Goal: Transaction & Acquisition: Purchase product/service

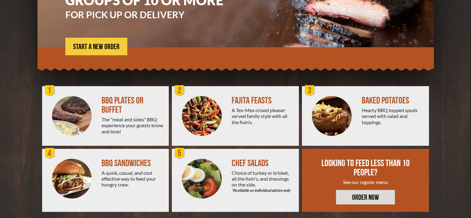
scroll to position [108, 0]
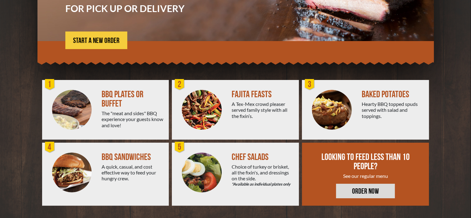
click at [105, 114] on div "The "meat and sides" BBQ experience your guests know and love!" at bounding box center [133, 119] width 62 height 18
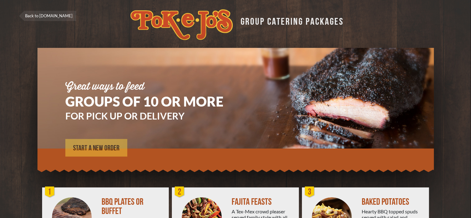
click at [105, 149] on span "START A NEW ORDER" at bounding box center [96, 148] width 46 height 7
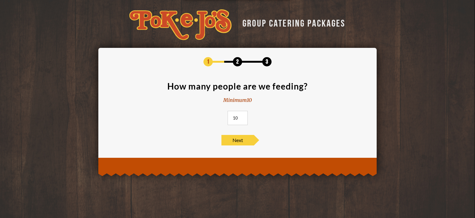
drag, startPoint x: 239, startPoint y: 117, endPoint x: 220, endPoint y: 118, distance: 18.9
click at [220, 118] on section "How many people are we feeding? Minimum 10 10" at bounding box center [238, 105] width 260 height 47
type input "50"
click at [240, 141] on span "Next" at bounding box center [238, 140] width 32 height 11
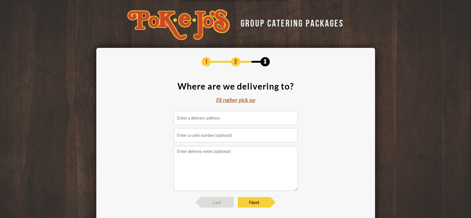
click at [233, 122] on input at bounding box center [236, 118] width 124 height 14
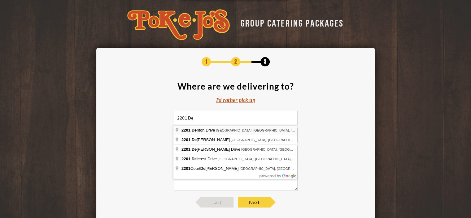
type input "2201 Denton Drive, Austin, TX, USA"
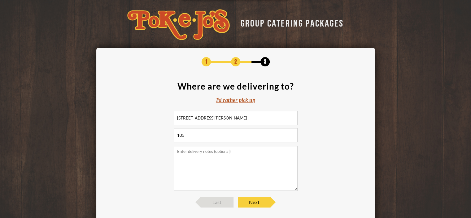
type input "105"
click at [199, 152] on textarea at bounding box center [236, 168] width 124 height 45
click at [238, 100] on div "I'd rather pick up" at bounding box center [235, 100] width 39 height 7
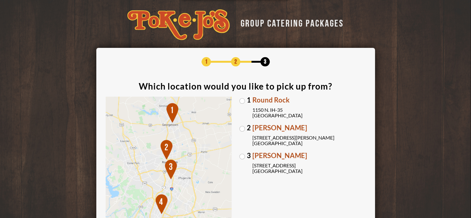
click at [239, 129] on div "1 Round Rock 1150 N. IH-35 Round Rock, TX 78761 2 Parmer Lane 2121 Parmer Lane …" at bounding box center [236, 178] width 260 height 163
click at [252, 129] on span "Parmer Lane" at bounding box center [308, 128] width 113 height 7
click at [0, 0] on input "2 Parmer Lane 2121 Parmer Lane Austin, TX 78727" at bounding box center [0, 0] width 0 height 0
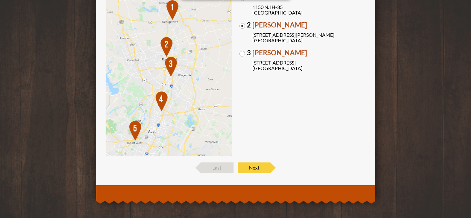
scroll to position [104, 0]
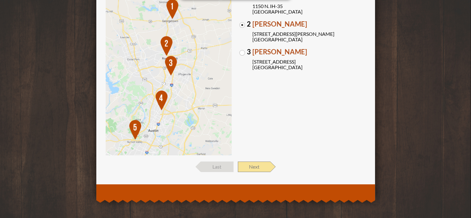
click at [256, 168] on span "Next" at bounding box center [254, 167] width 32 height 11
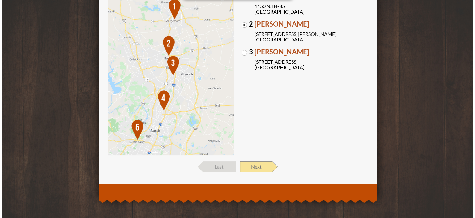
scroll to position [0, 0]
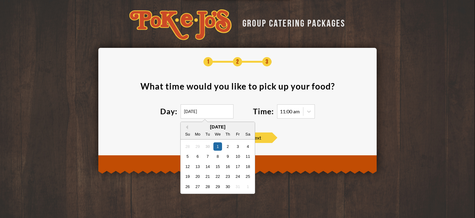
click at [207, 110] on input "10/01/2025" at bounding box center [207, 112] width 53 height 14
click at [238, 146] on div "3" at bounding box center [238, 146] width 8 height 8
type input "10/03/2025"
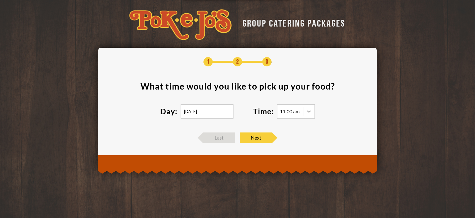
click at [308, 111] on icon at bounding box center [309, 112] width 4 height 2
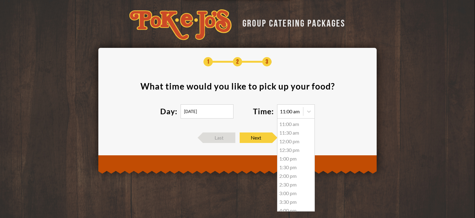
click at [293, 125] on div "11:00 am" at bounding box center [296, 124] width 37 height 9
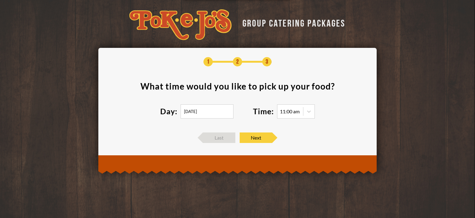
click at [343, 114] on section "What time would you like to pick up your food ? Day: 10/03/2025 Time: 11:00 am" at bounding box center [238, 104] width 260 height 45
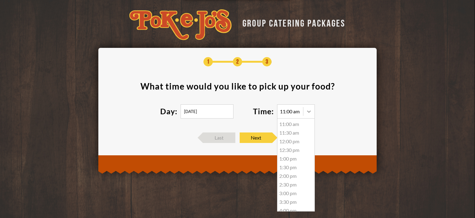
click at [309, 112] on icon at bounding box center [309, 112] width 4 height 2
click at [328, 114] on section "What time would you like to pick up your food ? Day: 10/03/2025 Time: 11:00 am …" at bounding box center [238, 104] width 260 height 45
click at [343, 117] on section "What time would you like to pick up your food ? Day: 10/03/2025 Time: 11:00 am …" at bounding box center [238, 104] width 260 height 45
click at [346, 116] on section "What time would you like to pick up your food ? Day: 10/03/2025 Time: 11:00 am …" at bounding box center [238, 104] width 260 height 45
click at [253, 139] on span "Next" at bounding box center [256, 138] width 32 height 11
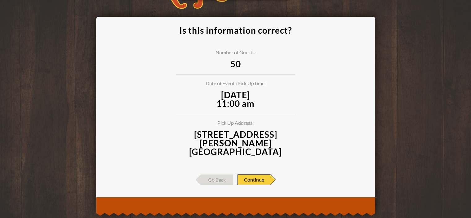
scroll to position [36, 0]
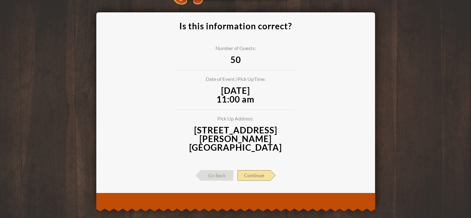
click at [257, 171] on span "Continue" at bounding box center [253, 176] width 33 height 11
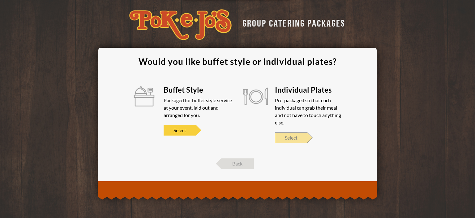
click at [300, 138] on span "Select" at bounding box center [291, 138] width 32 height 11
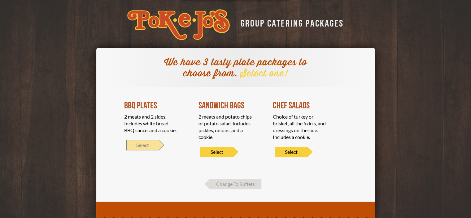
click at [144, 145] on span "Select" at bounding box center [142, 145] width 32 height 11
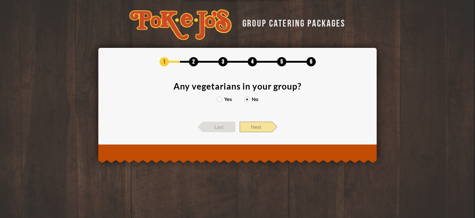
click at [262, 126] on span "Next" at bounding box center [256, 127] width 32 height 11
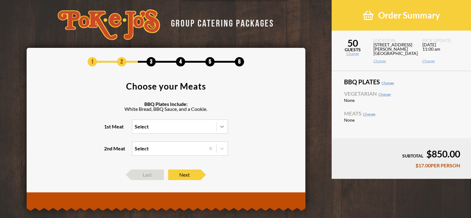
click at [223, 127] on icon at bounding box center [222, 127] width 6 height 6
click at [108, 130] on input "1st Meat Select" at bounding box center [108, 130] width 0 height 0
click at [143, 140] on div "Brisket" at bounding box center [179, 139] width 95 height 9
click at [108, 130] on input "1st Meat option Brisket focused, 1 of 5. 5 results available. Use Up and Down t…" at bounding box center [108, 130] width 0 height 0
click at [257, 139] on section "Choose your Meats BBQ Plates Include: White Bread, BBQ Sauce, and a Cookie. 1st…" at bounding box center [166, 123] width 260 height 82
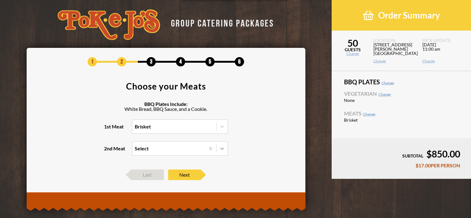
click at [221, 148] on icon at bounding box center [222, 149] width 6 height 6
click at [108, 152] on input "2nd Meat Select" at bounding box center [108, 152] width 0 height 0
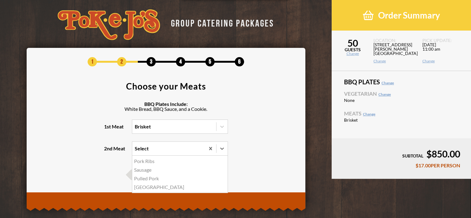
click at [145, 161] on div "Pork Ribs" at bounding box center [179, 161] width 95 height 9
click at [108, 152] on input "2nd Meat option Pork Ribs focused, 1 of 4. 4 results available. Use Up and Down…" at bounding box center [108, 152] width 0 height 0
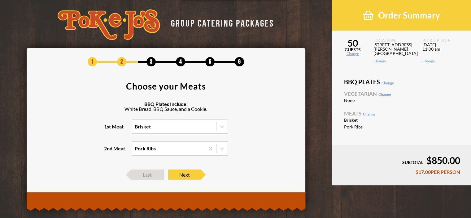
click at [242, 158] on section "Choose your Meats BBQ Plates Include: White Bread, BBQ Sauce, and a Cookie. 1st…" at bounding box center [166, 123] width 260 height 82
click at [190, 175] on span "Next" at bounding box center [184, 175] width 32 height 11
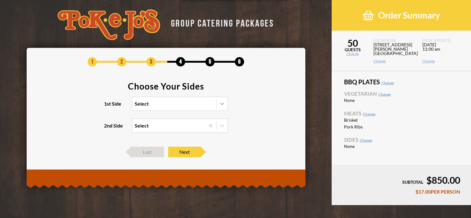
click at [221, 102] on icon at bounding box center [222, 104] width 6 height 6
click at [108, 107] on input "1st Side Select" at bounding box center [108, 107] width 0 height 0
click at [154, 115] on div "Mac and Cheese" at bounding box center [179, 116] width 95 height 9
click at [108, 107] on input "1st Side option Brisket, selected. option Mac and Cheese focused, 1 of 4. 4 res…" at bounding box center [108, 107] width 0 height 0
click at [221, 125] on icon at bounding box center [222, 126] width 6 height 6
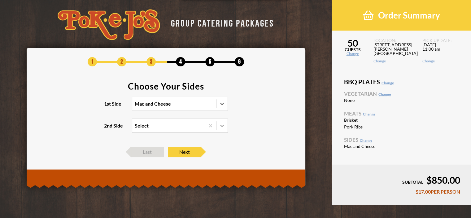
click at [108, 129] on input "2nd Side Select" at bounding box center [108, 129] width 0 height 0
click at [150, 157] on div "Cornbread Casserole" at bounding box center [179, 156] width 95 height 9
click at [108, 129] on input "2nd Side option Pork Ribs, selected. option Cornbread Casserole focused, 3 of 3…" at bounding box center [108, 129] width 0 height 0
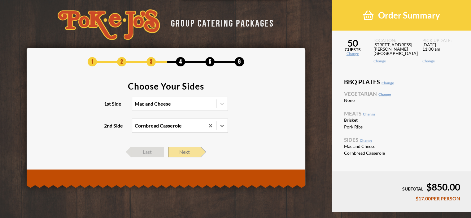
click at [188, 151] on span "Next" at bounding box center [184, 152] width 32 height 11
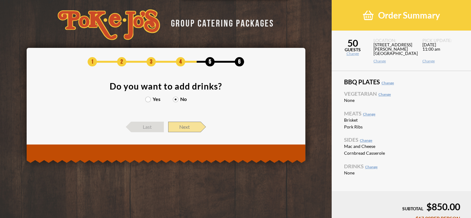
click at [184, 127] on span "Next" at bounding box center [184, 127] width 32 height 11
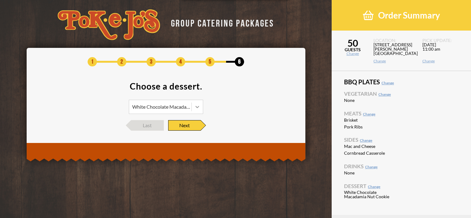
click at [198, 106] on icon at bounding box center [197, 107] width 6 height 6
click at [149, 120] on div "White Chocolate Macadamia Nut Cookie" at bounding box center [166, 122] width 74 height 14
click at [249, 123] on footer "Last Next" at bounding box center [166, 125] width 260 height 11
click at [188, 125] on span "Next" at bounding box center [184, 125] width 32 height 11
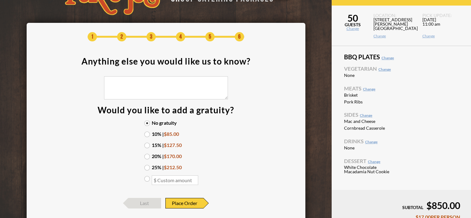
scroll to position [30, 0]
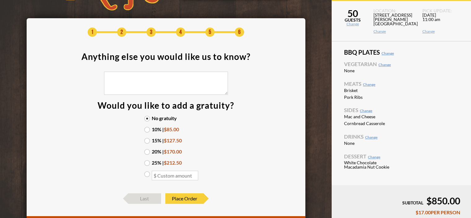
click at [162, 80] on textarea at bounding box center [166, 83] width 124 height 23
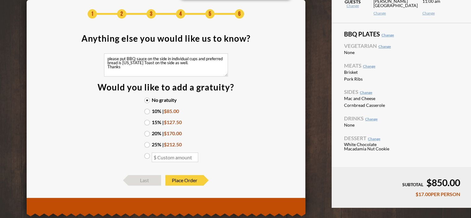
scroll to position [62, 0]
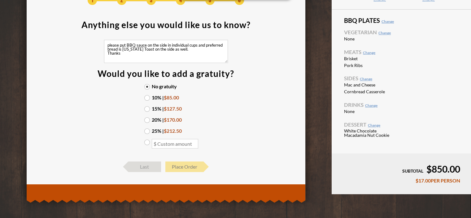
type textarea "please put BBQ sauce on the side in individual cups and preferred bread is Texa…"
click at [196, 168] on span "Place Order" at bounding box center [184, 167] width 38 height 11
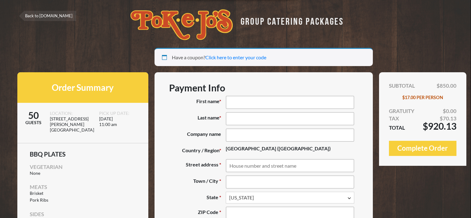
select select "TX"
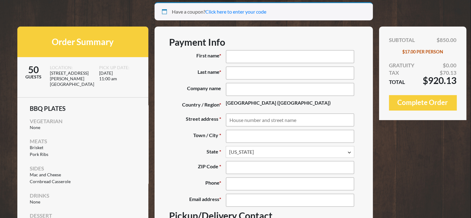
scroll to position [46, 0]
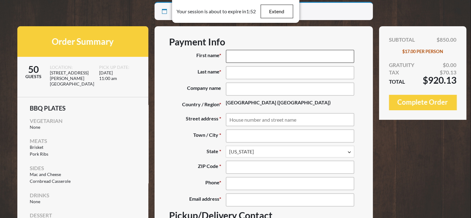
click at [251, 54] on input "First name *" at bounding box center [290, 56] width 128 height 13
click at [265, 54] on input "First name *" at bounding box center [290, 56] width 128 height 13
type input "Candi"
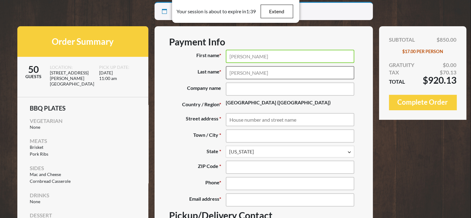
type input "Clay-Kidd"
click at [241, 88] on input "Company name (optional)" at bounding box center [290, 89] width 128 height 13
type input "Medspeed"
type input "2201 Denton dr."
type input "austin"
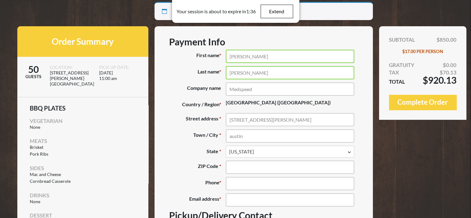
type input "Medspeed"
type input "78758"
type input "(512) 710-5511"
type input "ckidd@medspeed.com"
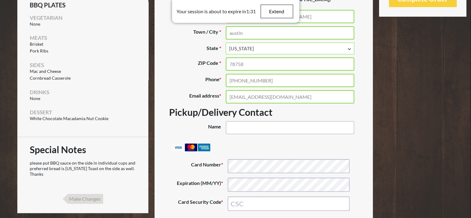
scroll to position [155, 0]
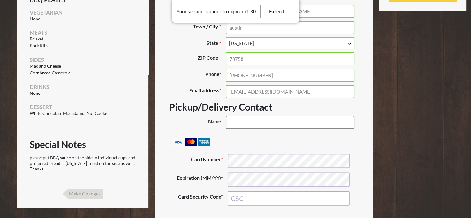
drag, startPoint x: 254, startPoint y: 119, endPoint x: 261, endPoint y: 122, distance: 7.6
click at [254, 119] on input "Name (optional)" at bounding box center [290, 122] width 128 height 13
type input "Candi Clay/Christie Folks"
type input "848"
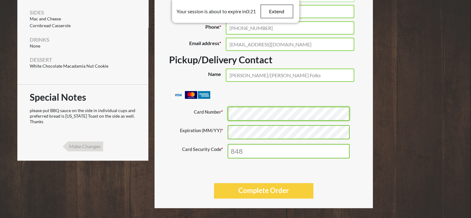
scroll to position [205, 0]
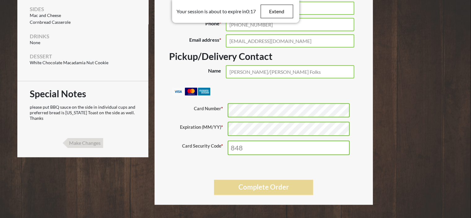
click at [280, 185] on button "Complete Order" at bounding box center [263, 187] width 99 height 15
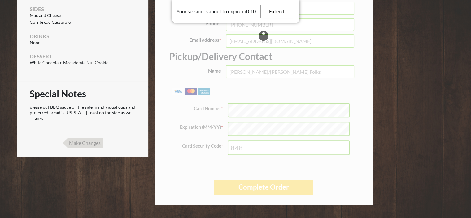
scroll to position [0, 0]
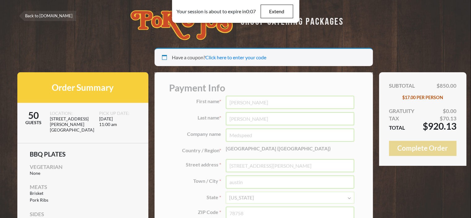
click at [445, 149] on button "Complete Order" at bounding box center [422, 148] width 67 height 15
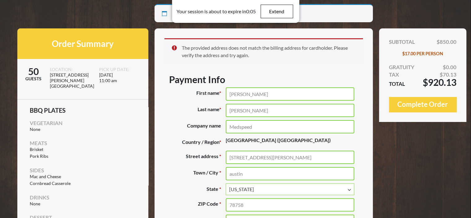
scroll to position [51, 0]
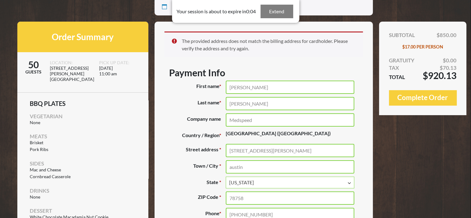
click at [279, 12] on button "Extend" at bounding box center [276, 12] width 32 height 14
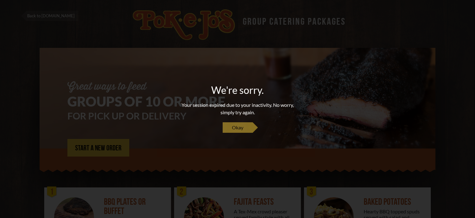
click at [239, 128] on span "Okay" at bounding box center [237, 127] width 11 height 7
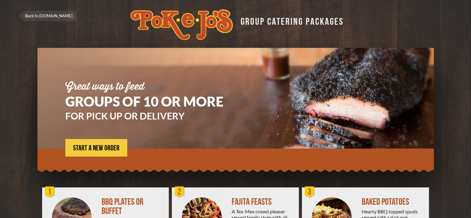
click at [400, 65] on section "Great ways to feed GROUPS OF 10 OR MORE FOR PICK UP OR DELIVERY START A NEW ORD…" at bounding box center [235, 109] width 396 height 122
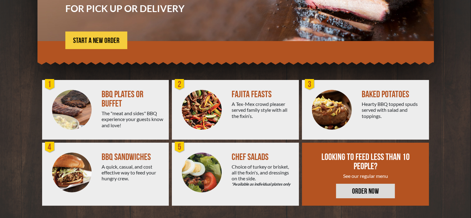
drag, startPoint x: 94, startPoint y: 101, endPoint x: 92, endPoint y: 62, distance: 39.7
click at [94, 101] on div at bounding box center [72, 110] width 60 height 60
click at [92, 29] on div "Great ways to feed GROUPS OF 10 OR MORE FOR PICK UP OR DELIVERY START A NEW ORD…" at bounding box center [153, 11] width 176 height 75
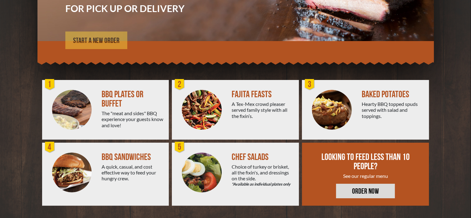
click at [95, 40] on span "START A NEW ORDER" at bounding box center [96, 40] width 46 height 7
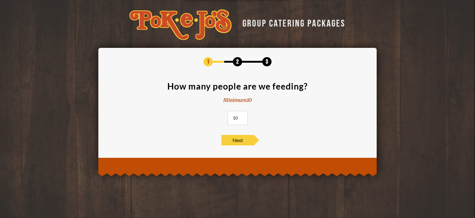
click at [175, 22] on img at bounding box center [180, 24] width 102 height 31
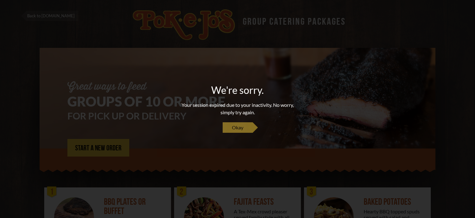
click at [248, 125] on link "Okay" at bounding box center [238, 128] width 30 height 11
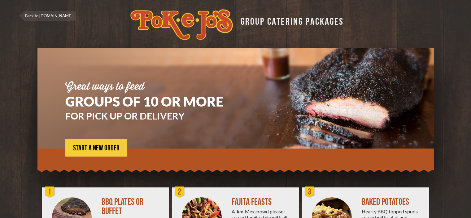
click at [37, 13] on link "Back to [DOMAIN_NAME]" at bounding box center [47, 16] width 57 height 10
